Goal: Task Accomplishment & Management: Complete application form

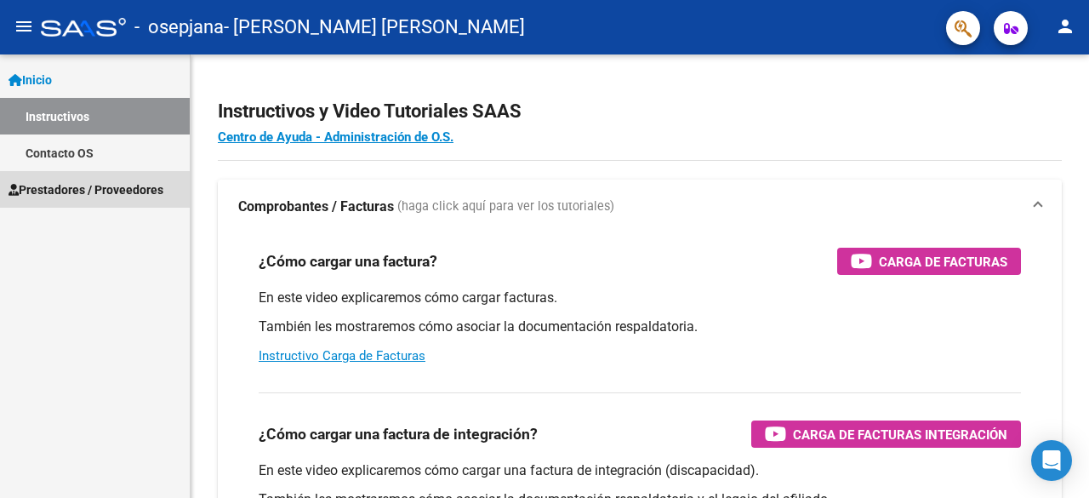
click at [71, 195] on span "Prestadores / Proveedores" at bounding box center [86, 189] width 155 height 19
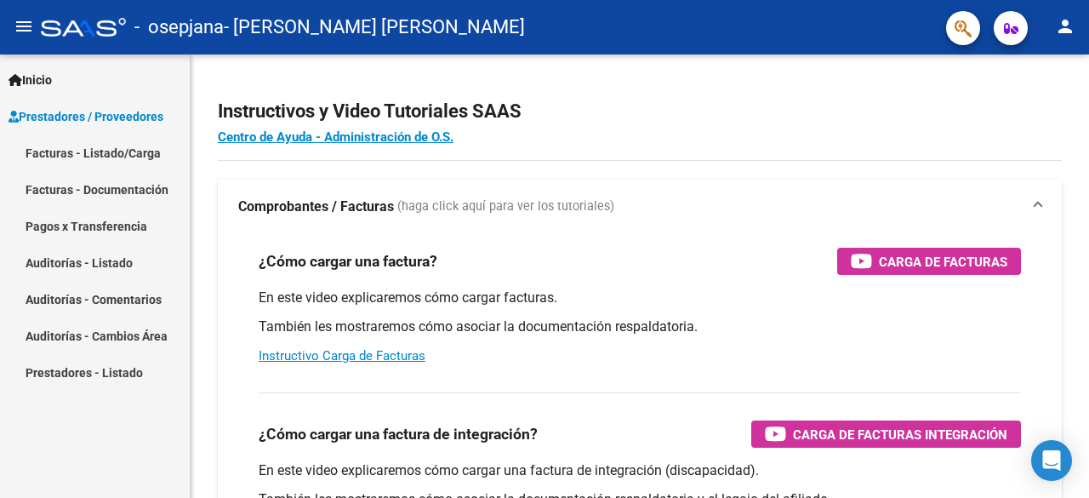
click at [99, 155] on link "Facturas - Listado/Carga" at bounding box center [95, 152] width 190 height 37
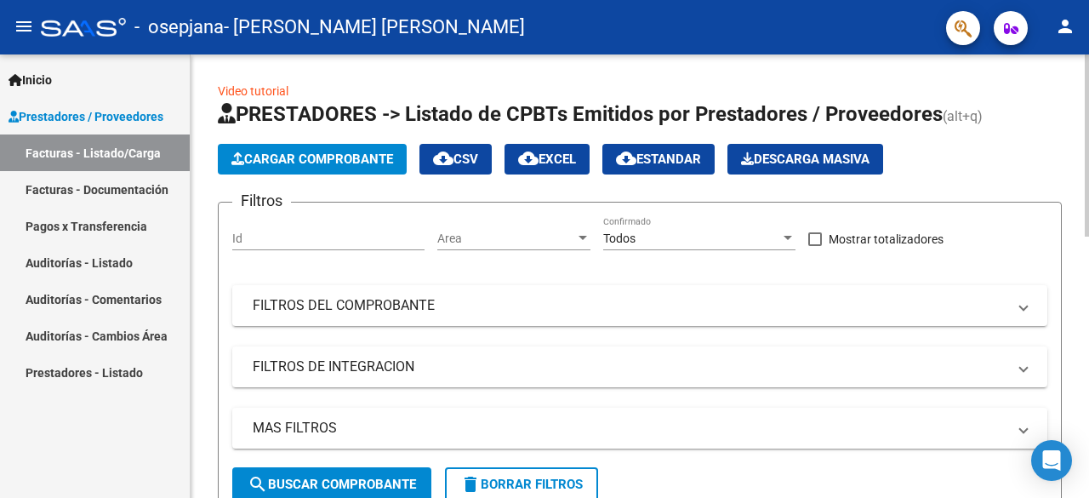
click at [337, 163] on span "Cargar Comprobante" at bounding box center [312, 158] width 162 height 15
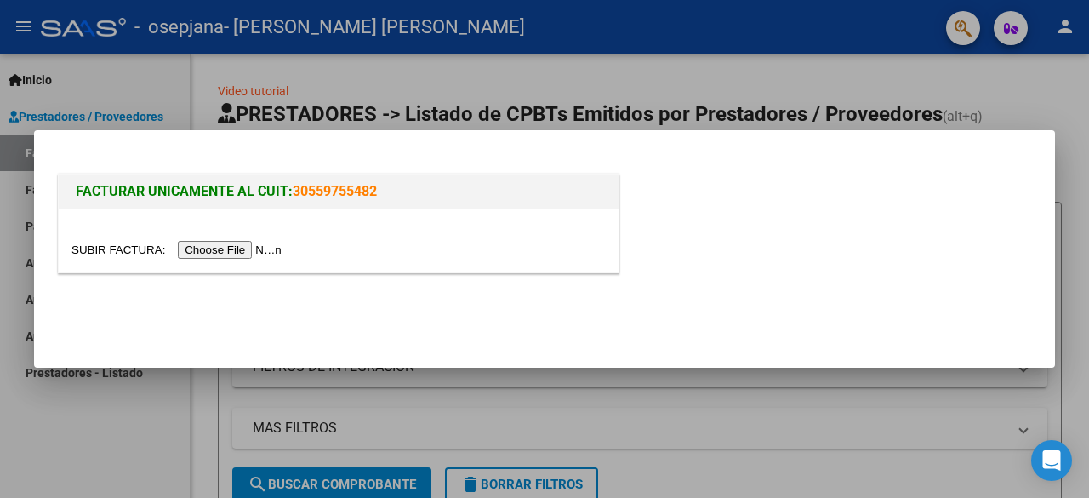
click at [230, 249] on input "file" at bounding box center [178, 250] width 215 height 18
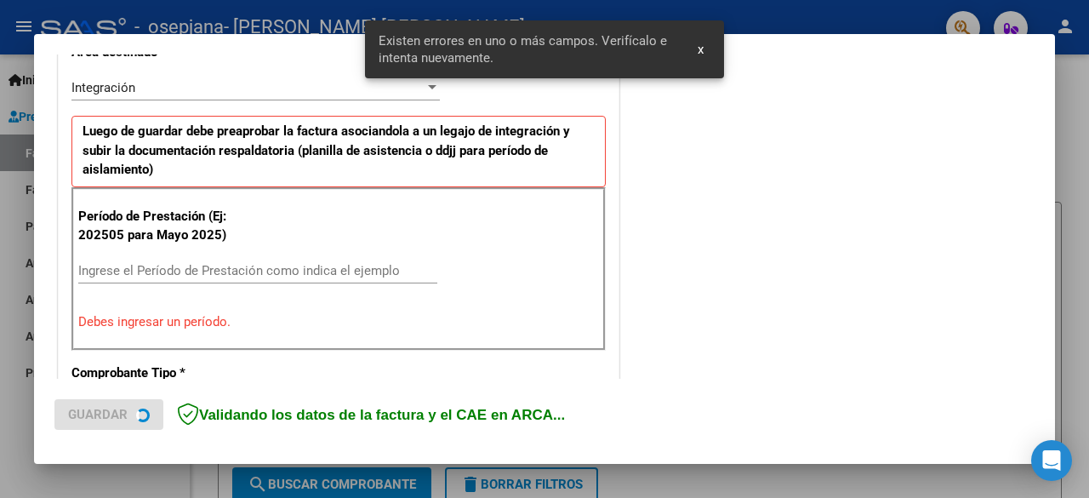
scroll to position [415, 0]
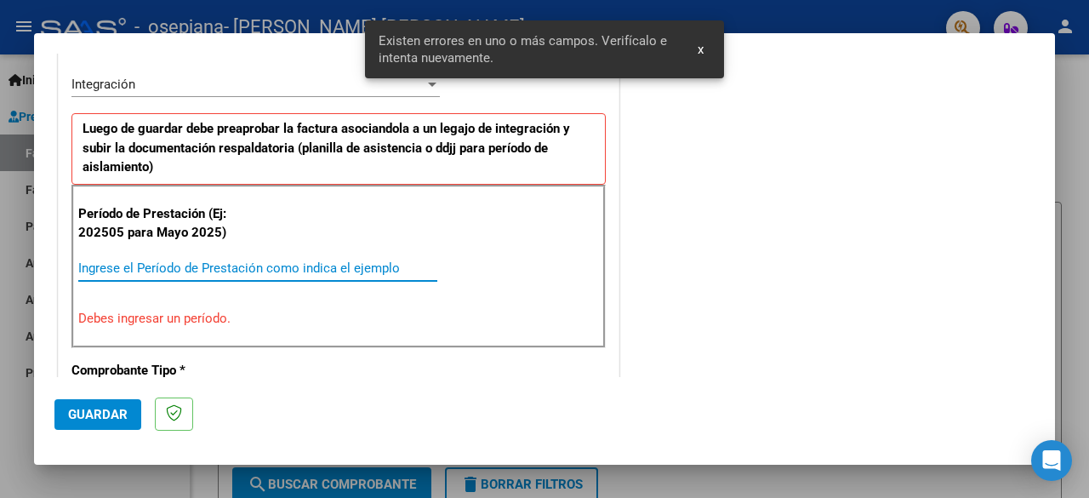
click at [114, 265] on input "Ingrese el Período de Prestación como indica el ejemplo" at bounding box center [257, 267] width 359 height 15
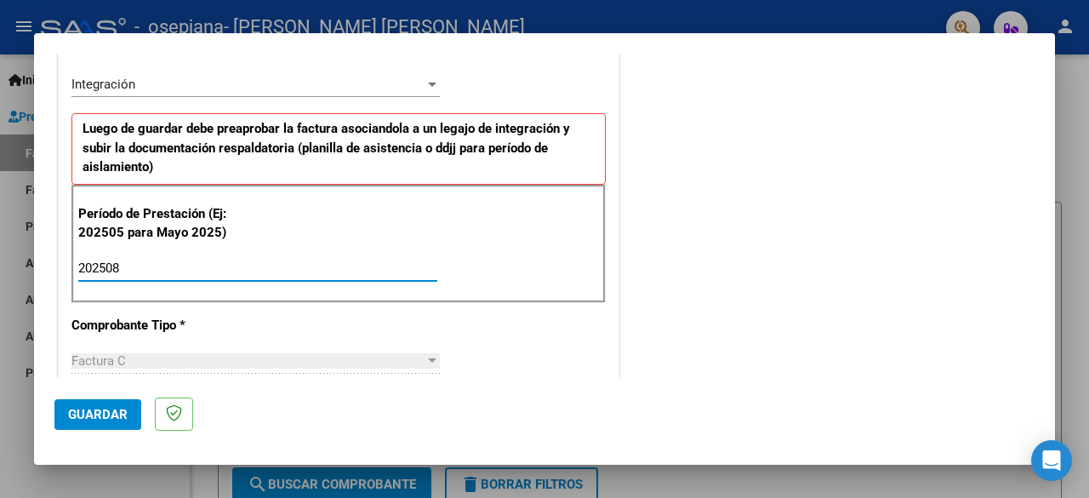
type input "202508"
click at [100, 414] on span "Guardar" at bounding box center [98, 414] width 60 height 15
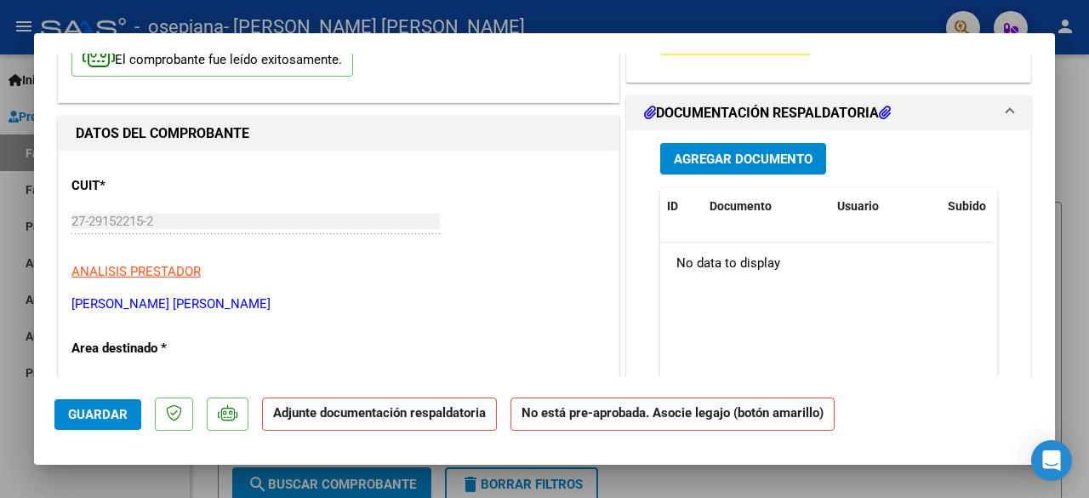
scroll to position [0, 0]
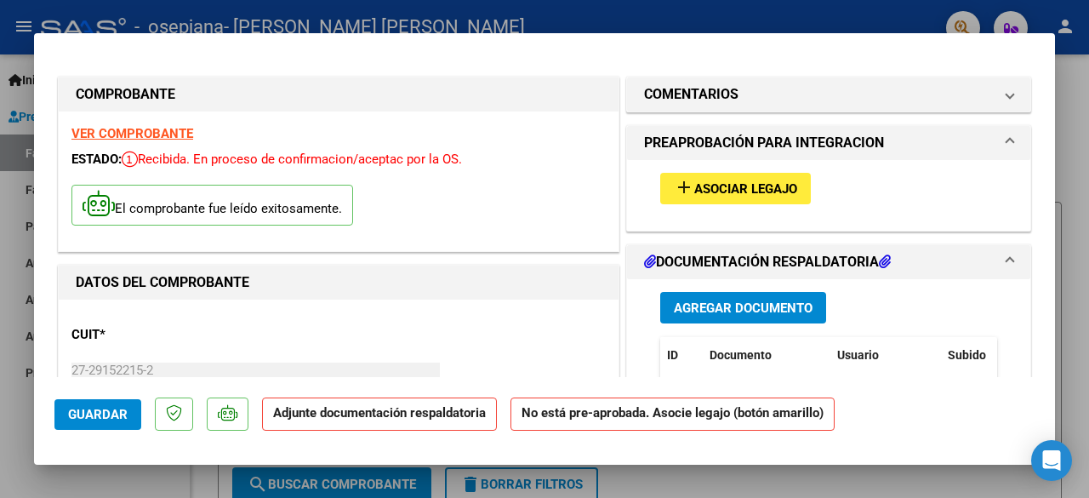
click at [733, 182] on span "Asociar Legajo" at bounding box center [745, 188] width 103 height 15
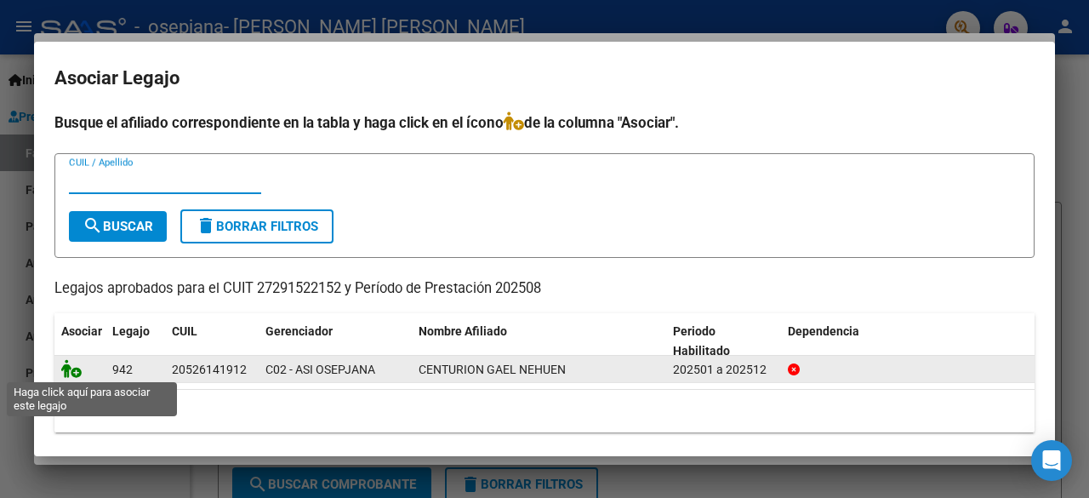
click at [77, 367] on icon at bounding box center [71, 368] width 20 height 19
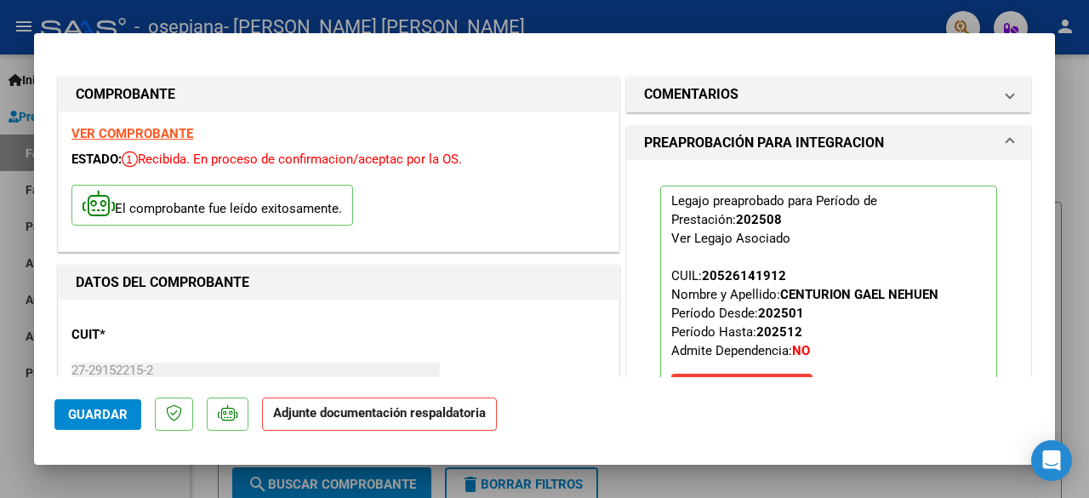
click at [90, 412] on span "Guardar" at bounding box center [98, 414] width 60 height 15
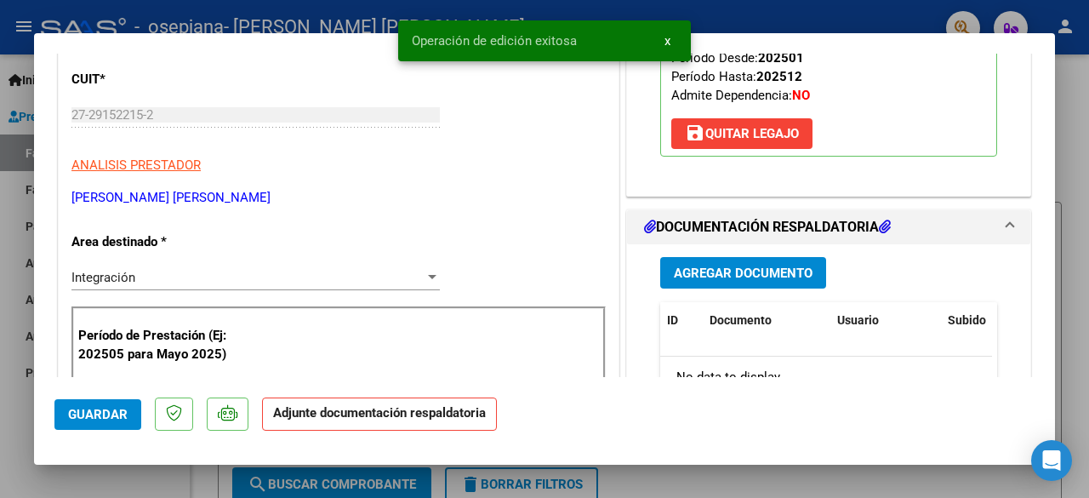
scroll to position [340, 0]
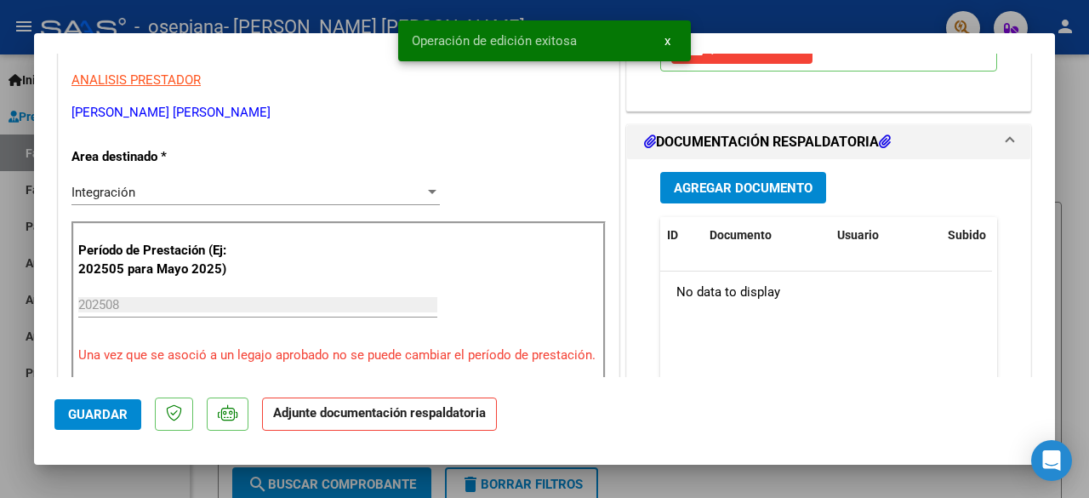
click at [703, 180] on span "Agregar Documento" at bounding box center [743, 187] width 139 height 15
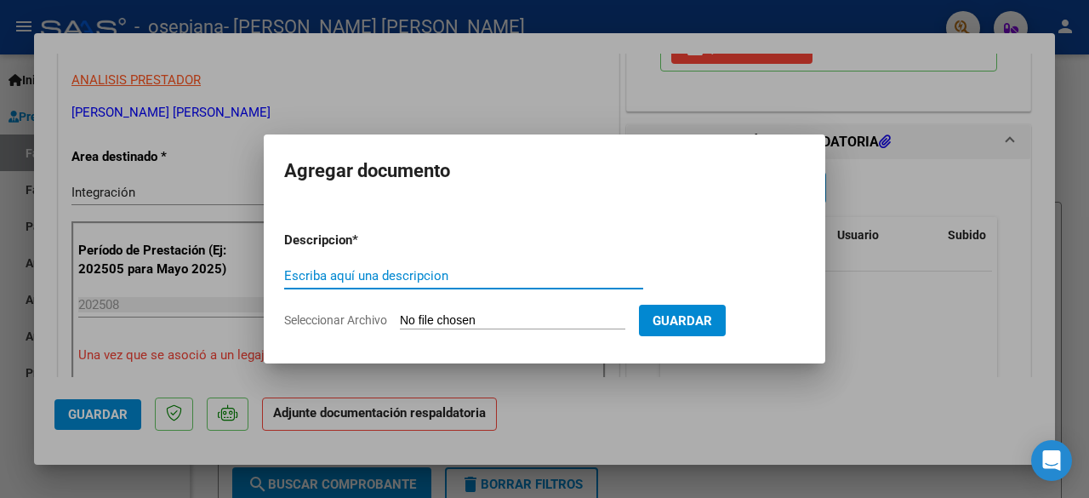
click at [436, 277] on input "Escriba aquí una descripcion" at bounding box center [463, 275] width 359 height 15
type input "planilla de asistencia"
click at [490, 319] on input "Seleccionar Archivo" at bounding box center [512, 321] width 225 height 16
type input "C:\fakepath\asist.agosto.pdf"
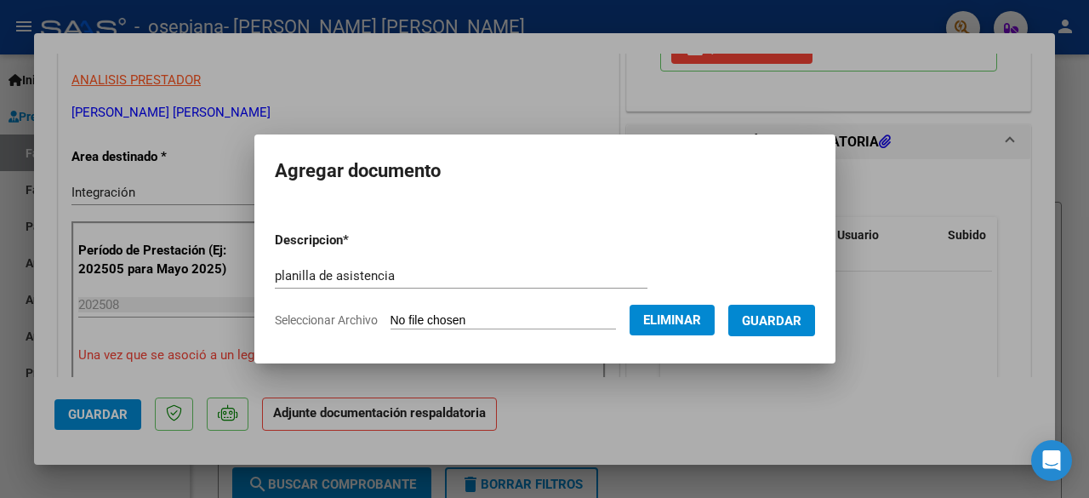
click at [791, 321] on span "Guardar" at bounding box center [772, 320] width 60 height 15
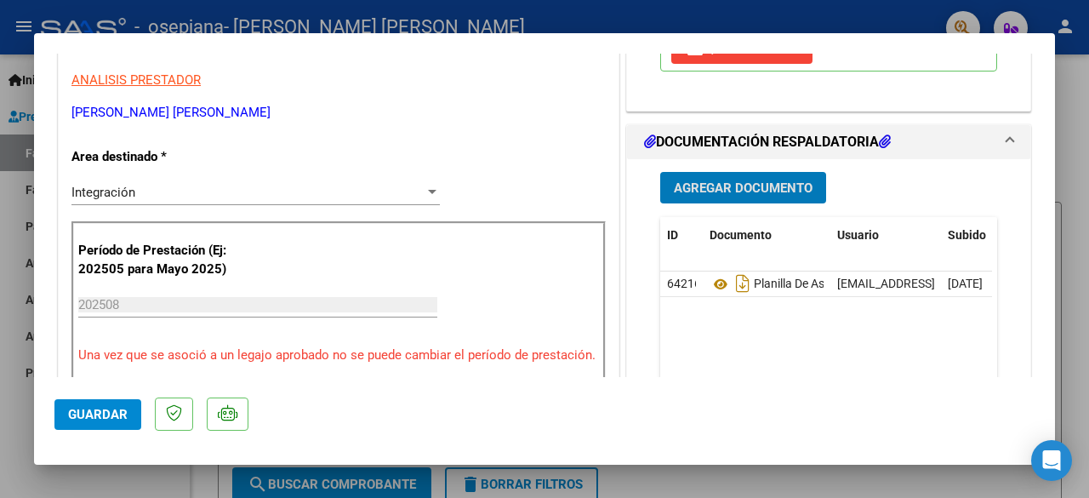
click at [1070, 113] on div at bounding box center [544, 249] width 1089 height 498
